Goal: Task Accomplishment & Management: Use online tool/utility

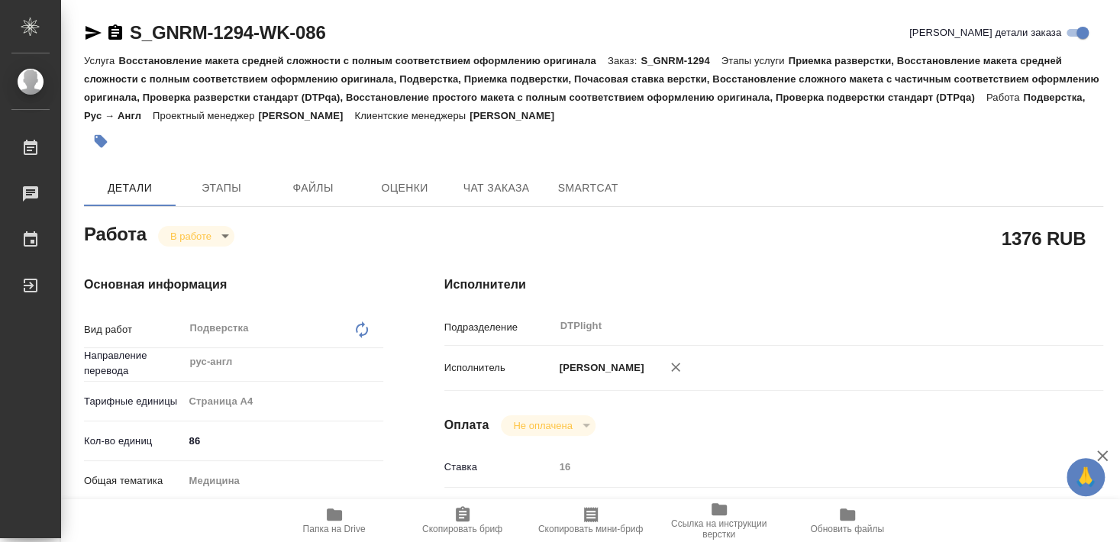
type textarea "Подверстка"
type textarea "x"
type input "рус-англ"
type input "DTPlight"
type textarea "x"
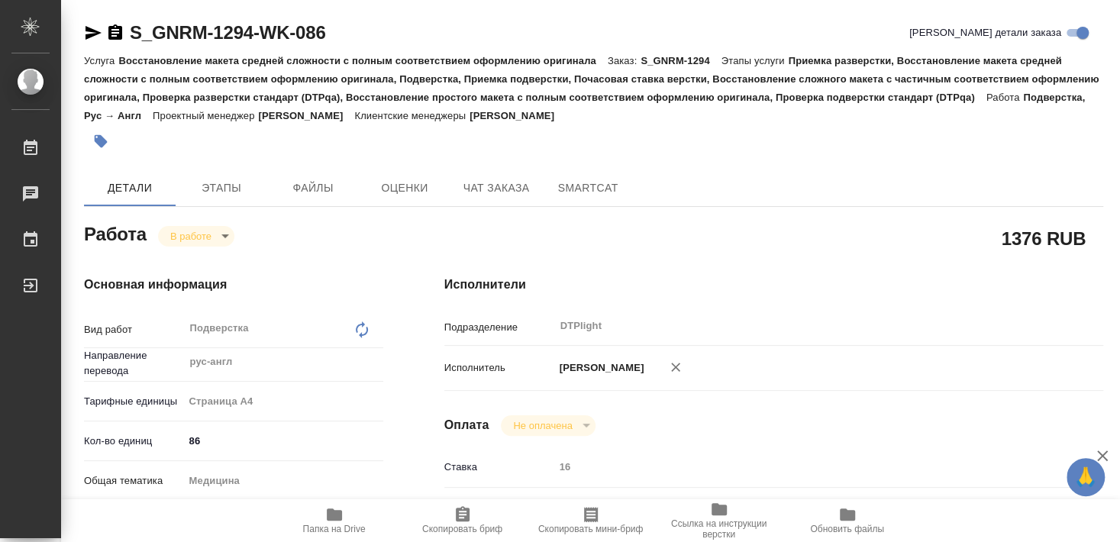
type textarea "x"
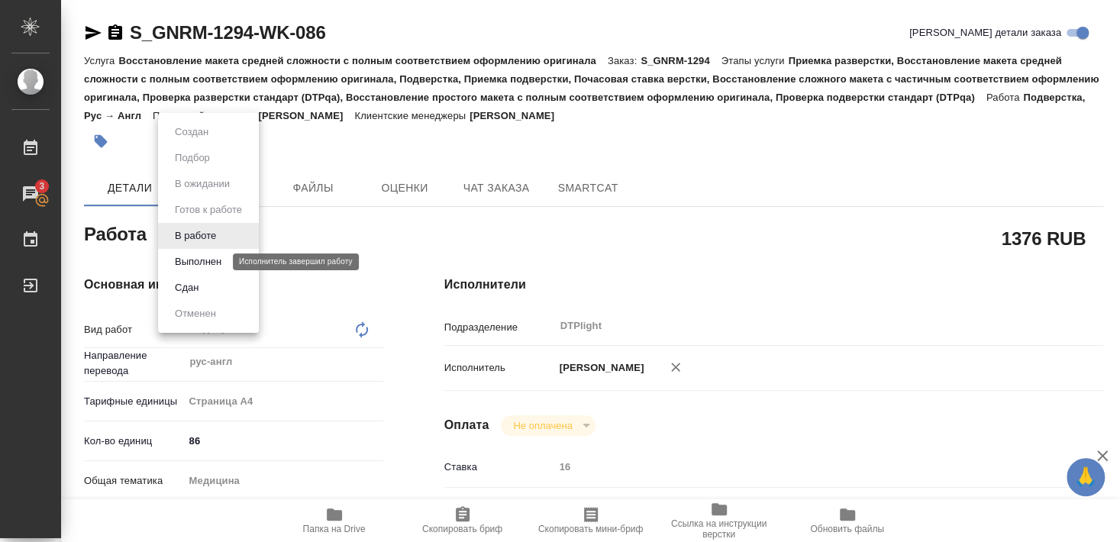
click at [199, 257] on button "Выполнен" at bounding box center [198, 262] width 56 height 17
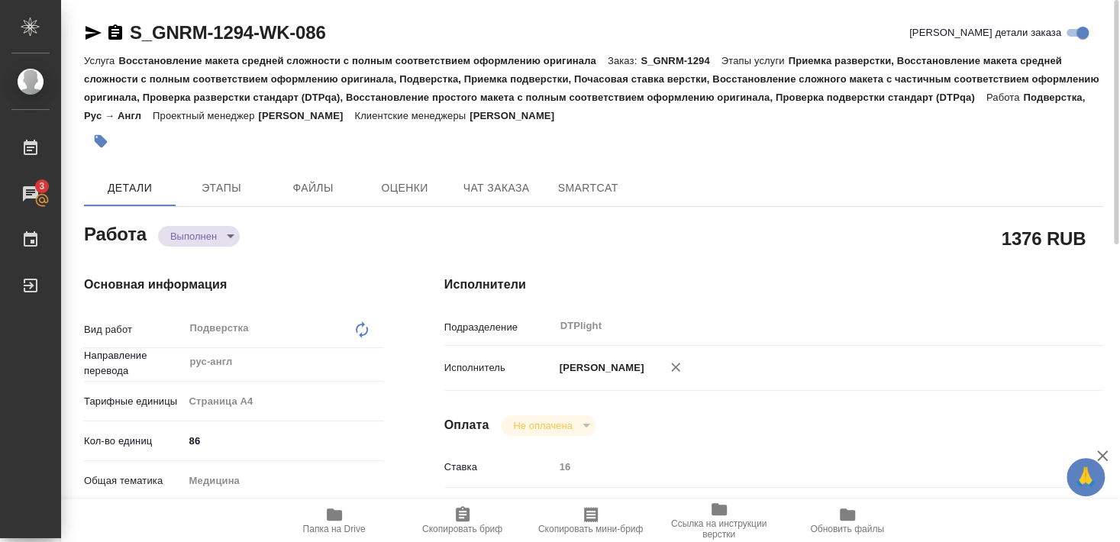
type textarea "x"
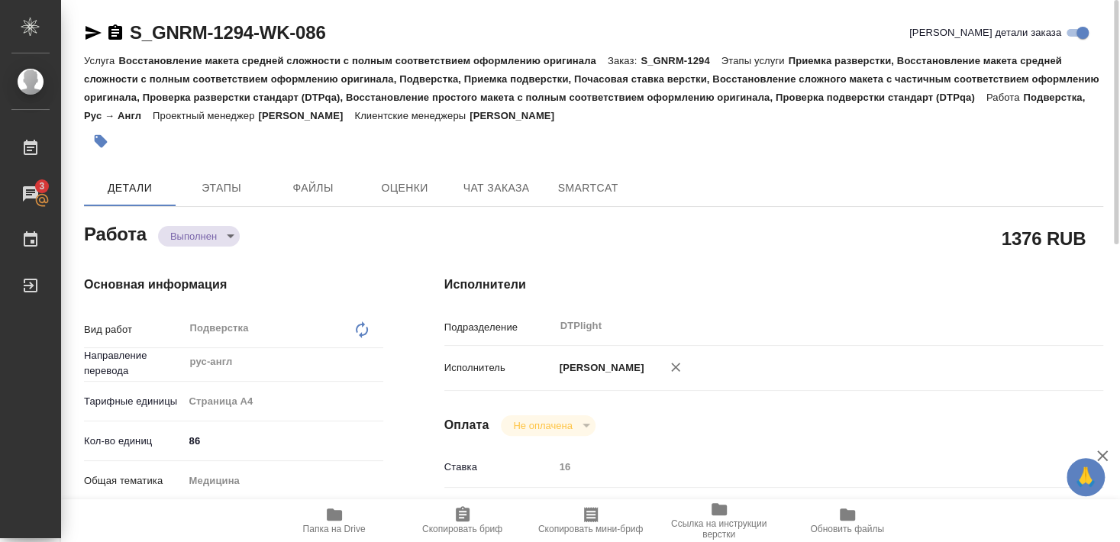
type textarea "x"
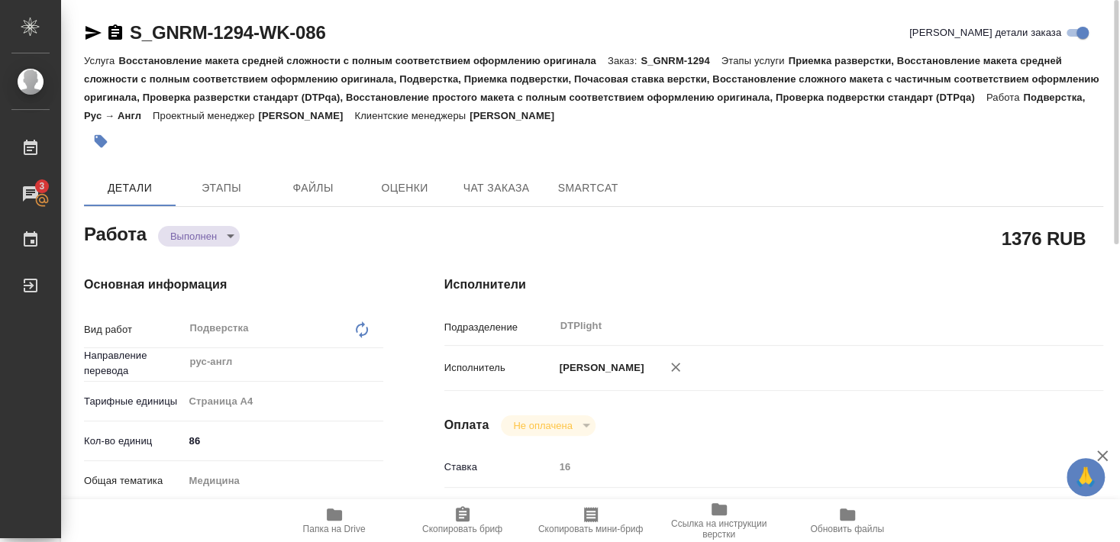
type textarea "x"
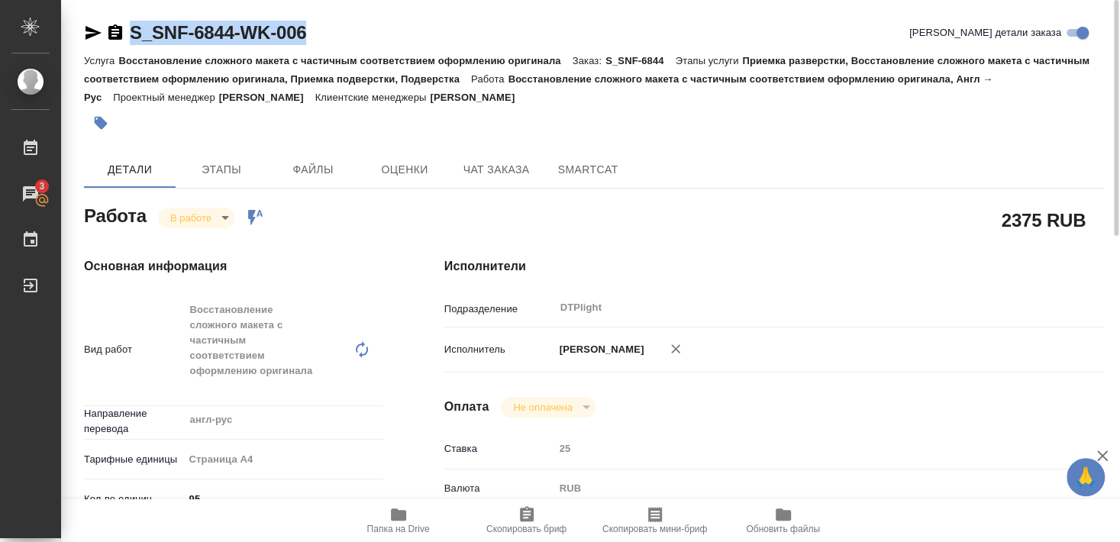
drag, startPoint x: 131, startPoint y: 45, endPoint x: 308, endPoint y: 43, distance: 177.2
click at [308, 43] on div "S_SNF-6844-WK-006 Кратко детали заказа" at bounding box center [593, 33] width 1019 height 24
copy link "S_SNF-6844-WK-006"
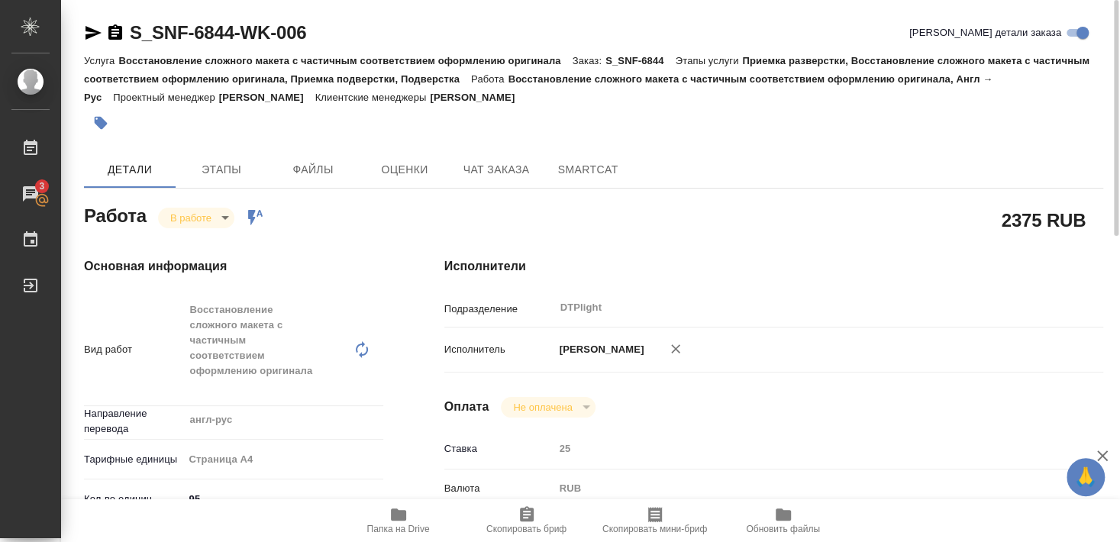
click at [384, 525] on span "Папка на Drive" at bounding box center [398, 529] width 63 height 11
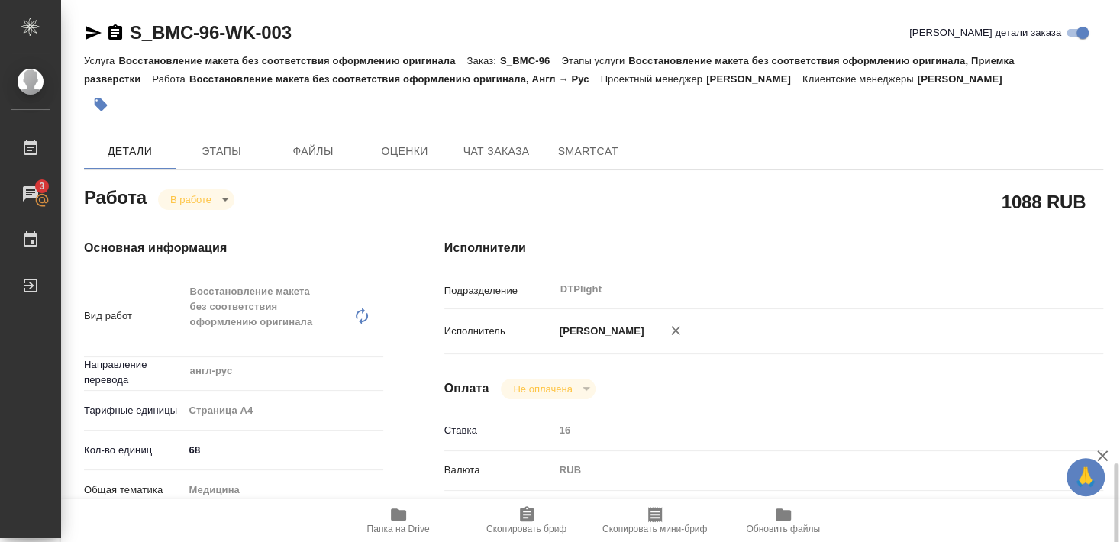
scroll to position [330, 0]
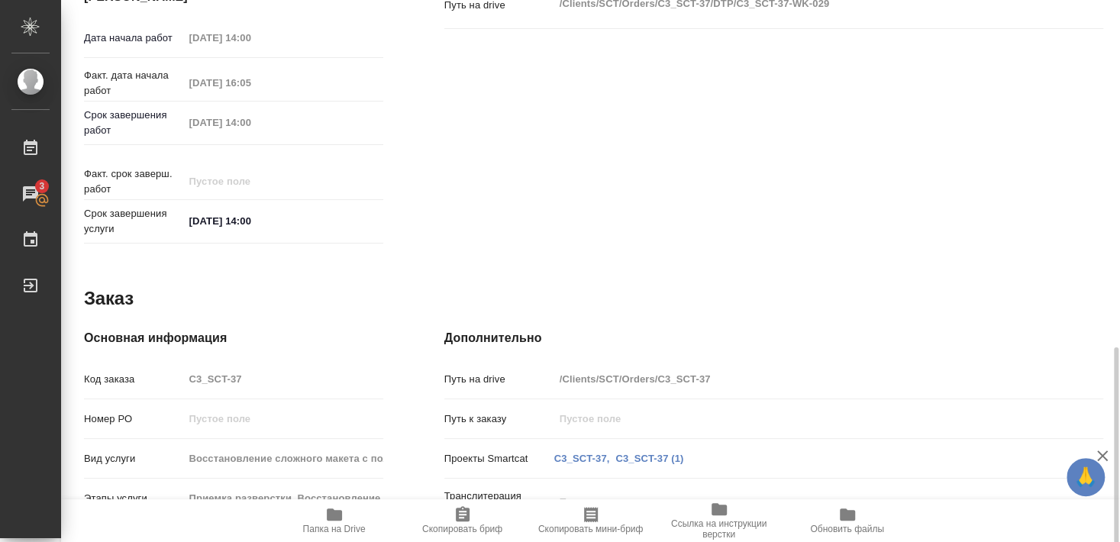
scroll to position [702, 0]
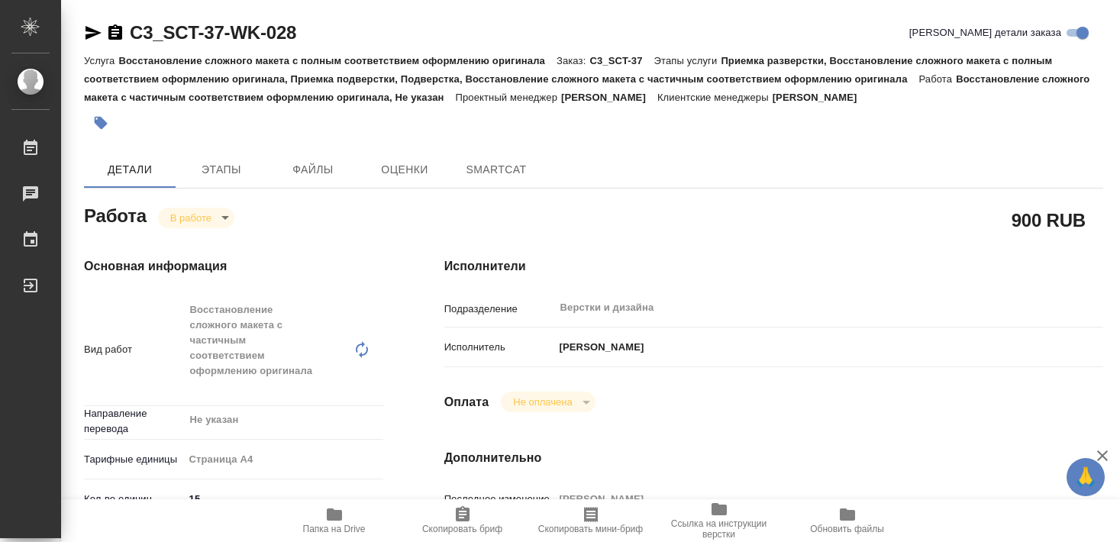
type textarea "x"
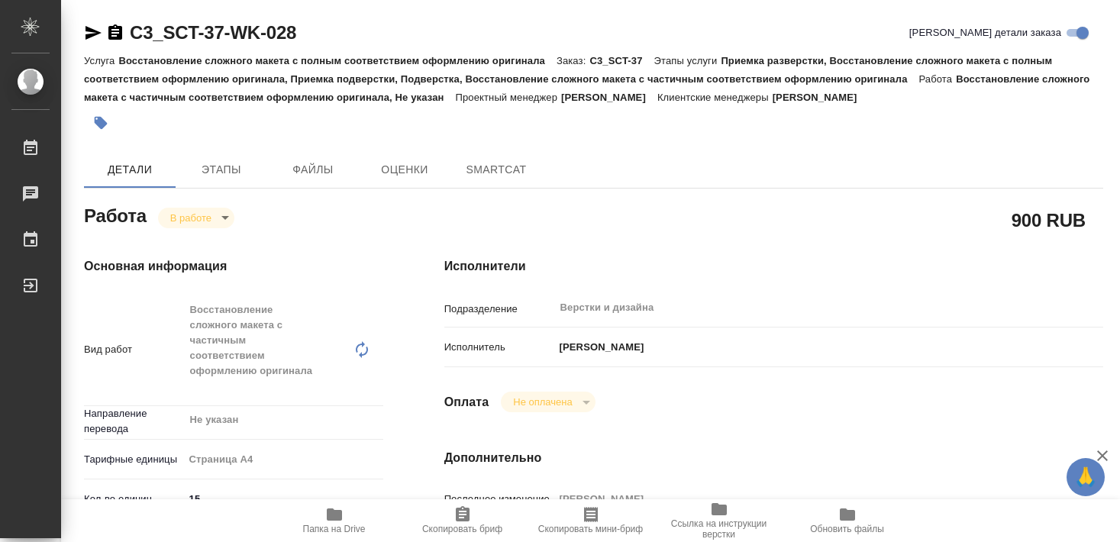
type textarea "x"
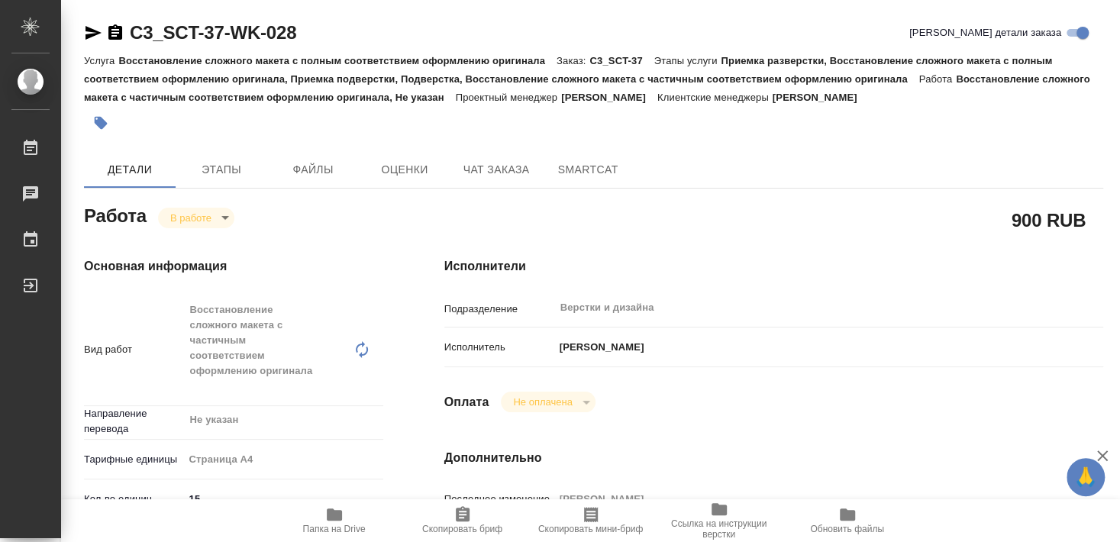
type textarea "x"
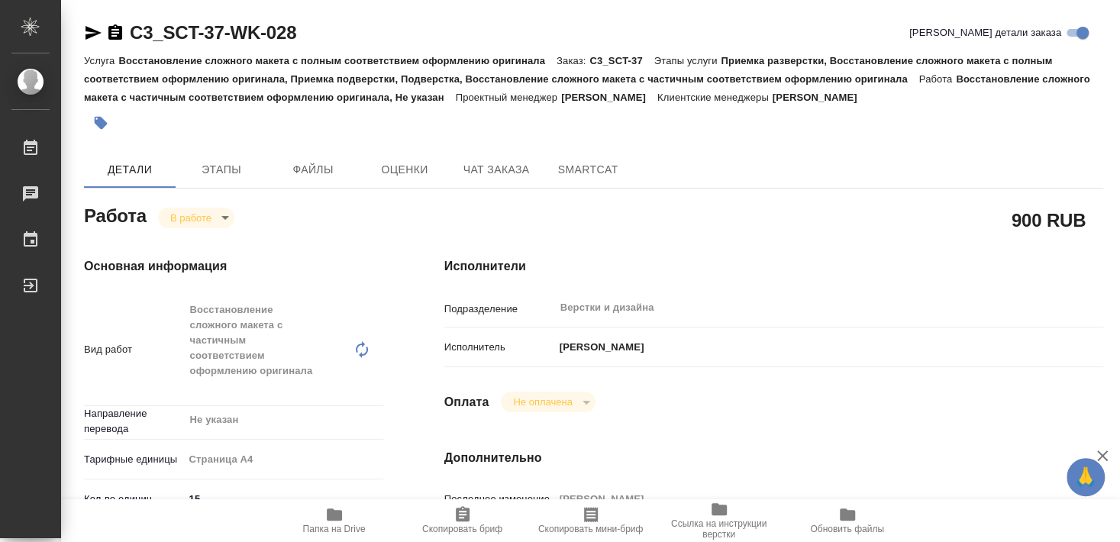
type textarea "x"
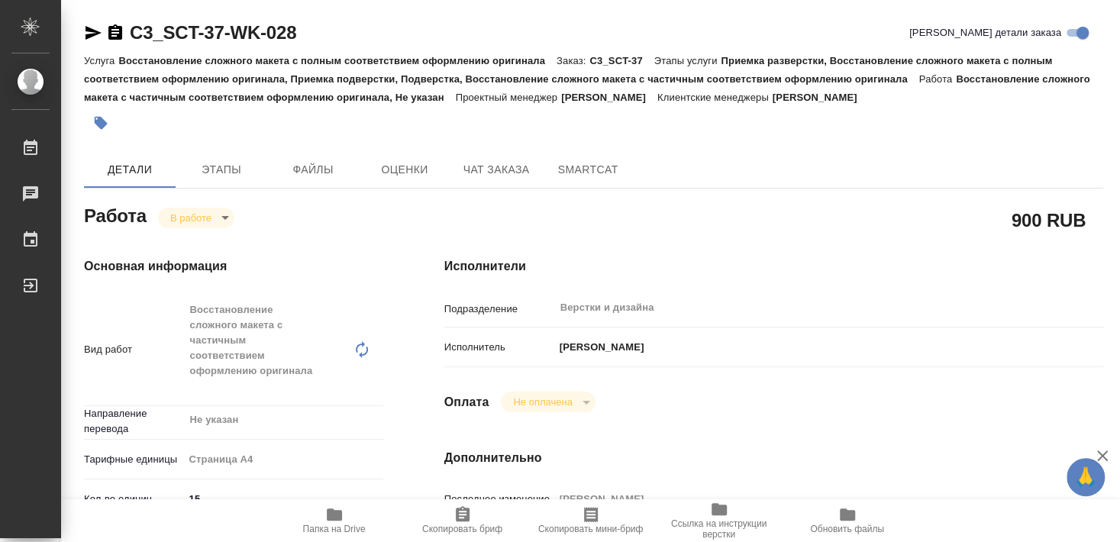
type textarea "x"
